Goal: Find contact information: Find contact information

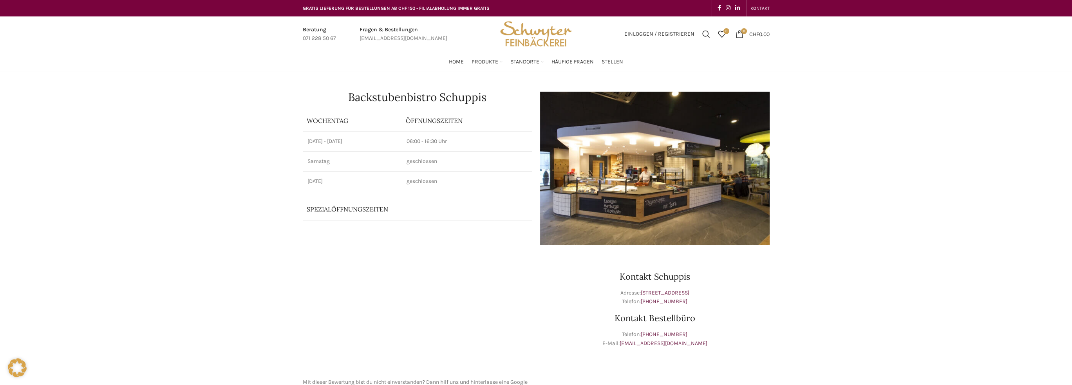
click at [711, 301] on p "Adresse: Schuppisstrasse 17, 9016 St. Gallen Telefon: +41 71 228 50 61" at bounding box center [654, 298] width 229 height 18
drag, startPoint x: 644, startPoint y: 301, endPoint x: 687, endPoint y: 302, distance: 43.1
click at [687, 302] on p "Adresse: Schuppisstrasse 17, 9016 St. Gallen Telefon: +41 71 228 50 61" at bounding box center [654, 298] width 229 height 18
drag, startPoint x: 626, startPoint y: 300, endPoint x: 695, endPoint y: 300, distance: 68.9
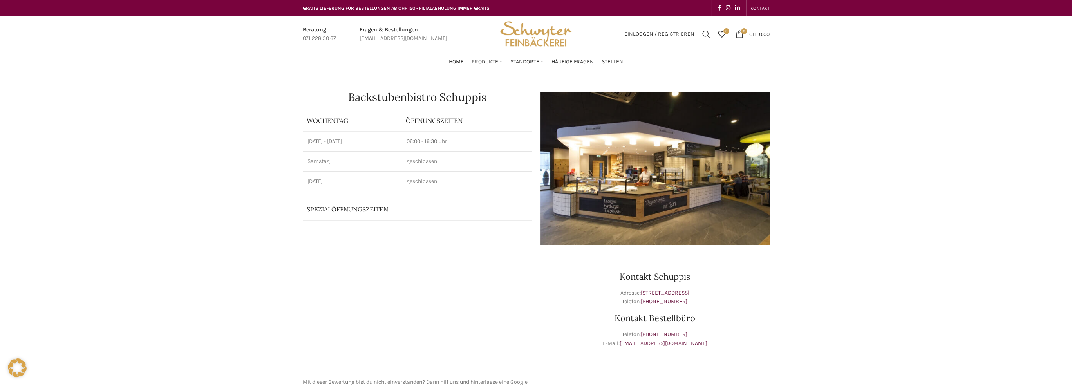
click at [695, 300] on p "Adresse: Schuppisstrasse 17, 9016 St. Gallen Telefon: +41 71 228 50 61" at bounding box center [654, 298] width 229 height 18
copy p "Telefon: +41 71 228 50 61"
click at [760, 7] on span "KONTAKT" at bounding box center [759, 7] width 19 height 5
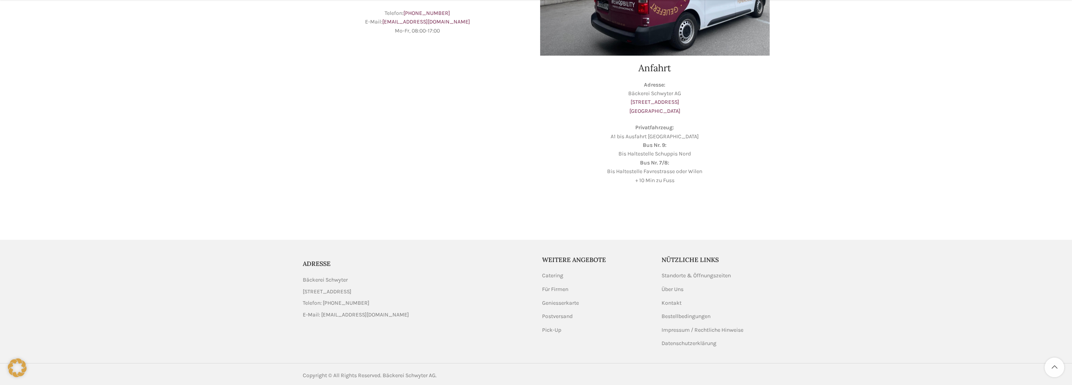
scroll to position [198, 0]
